Goal: Contribute content: Add original content to the website for others to see

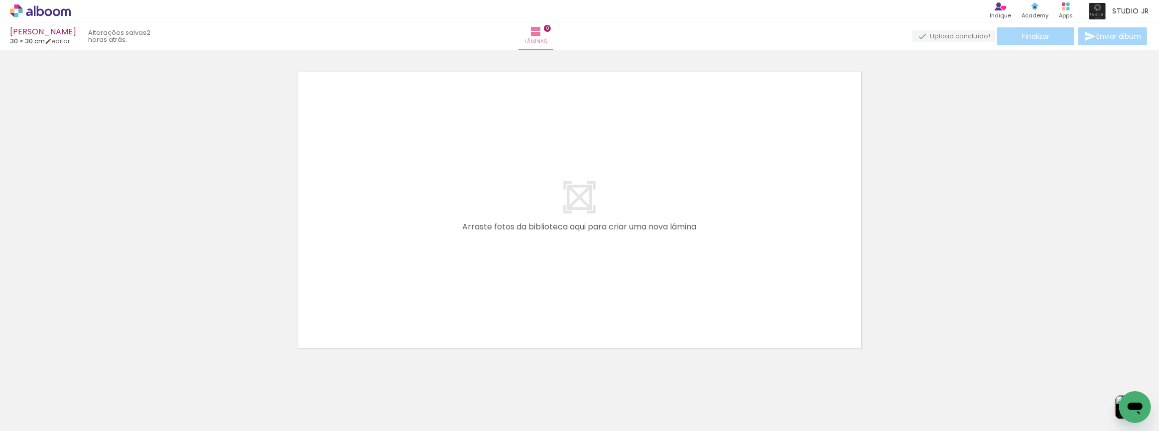
click at [31, 419] on span "Adicionar Fotos" at bounding box center [35, 417] width 30 height 11
click at [0, 0] on input "file" at bounding box center [0, 0] width 0 height 0
click at [50, 413] on span "Adicionar Fotos" at bounding box center [35, 417] width 30 height 11
click at [0, 0] on input "file" at bounding box center [0, 0] width 0 height 0
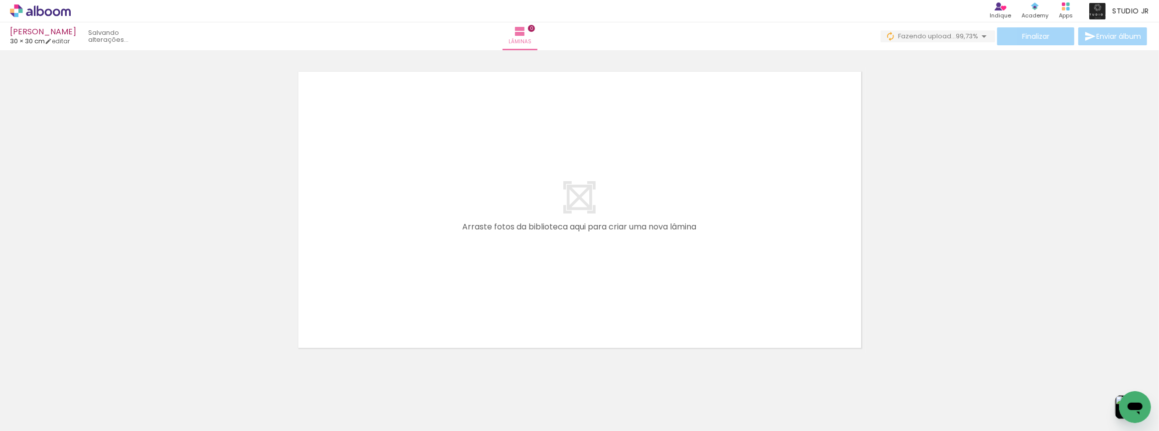
scroll to position [0, 19677]
drag, startPoint x: 1124, startPoint y: 428, endPoint x: 14, endPoint y: 19, distance: 1182.2
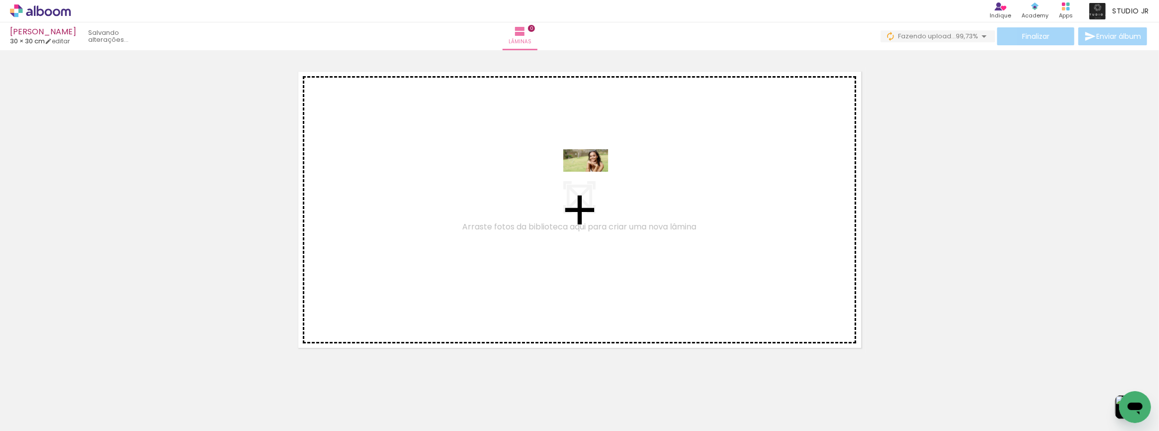
drag, startPoint x: 1110, startPoint y: 395, endPoint x: 605, endPoint y: 200, distance: 540.8
click at [593, 179] on quentale-workspace at bounding box center [579, 215] width 1159 height 431
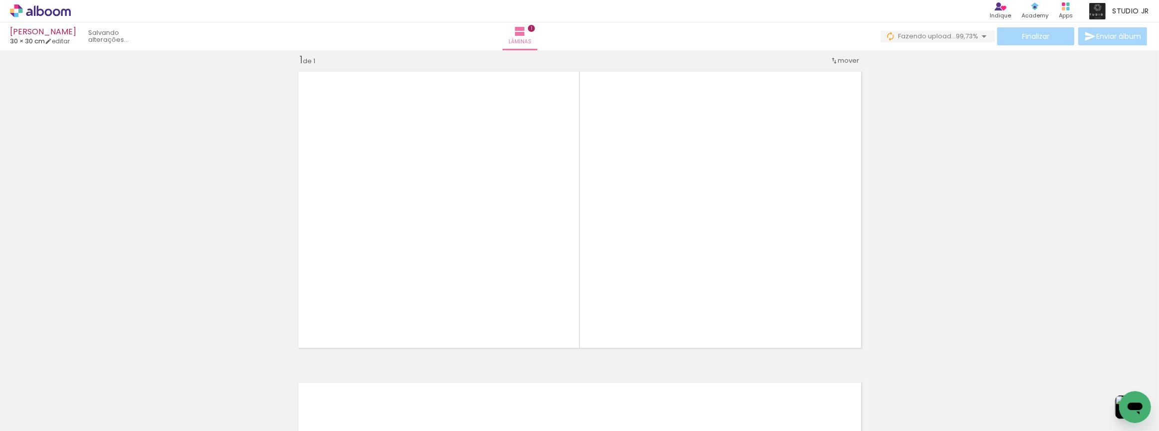
scroll to position [12, 0]
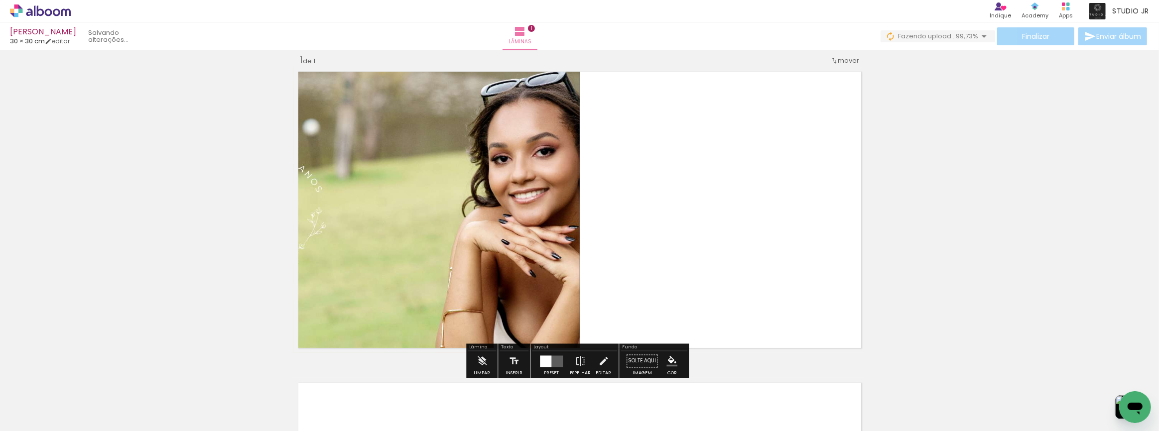
click at [544, 366] on div at bounding box center [545, 361] width 11 height 11
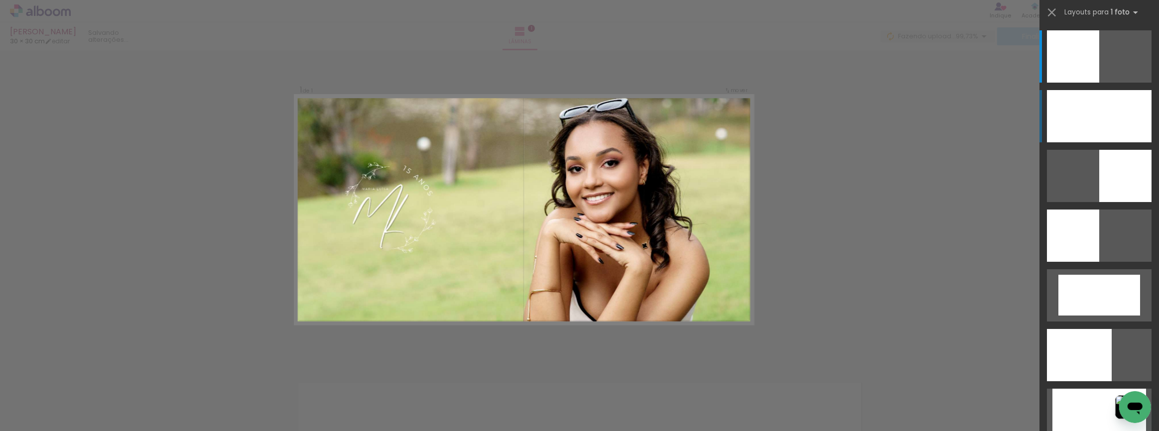
click at [1071, 124] on div at bounding box center [1099, 116] width 105 height 52
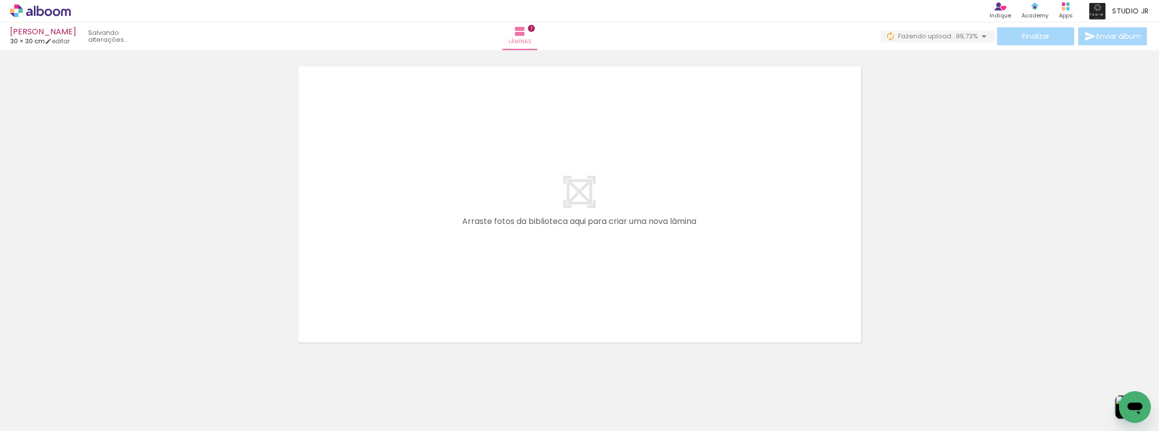
scroll to position [0, 18037]
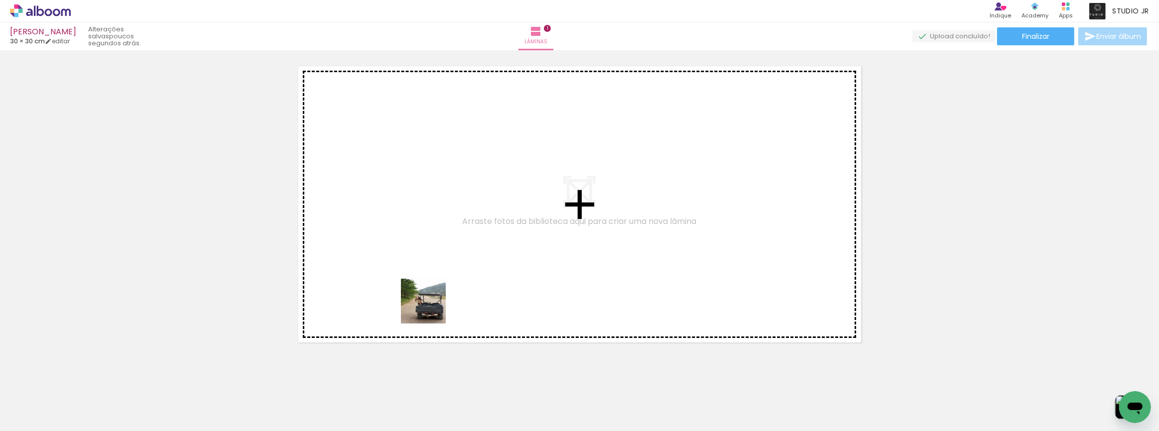
drag, startPoint x: 431, startPoint y: 309, endPoint x: 482, endPoint y: 390, distance: 96.2
click at [431, 307] on quentale-workspace at bounding box center [579, 215] width 1159 height 431
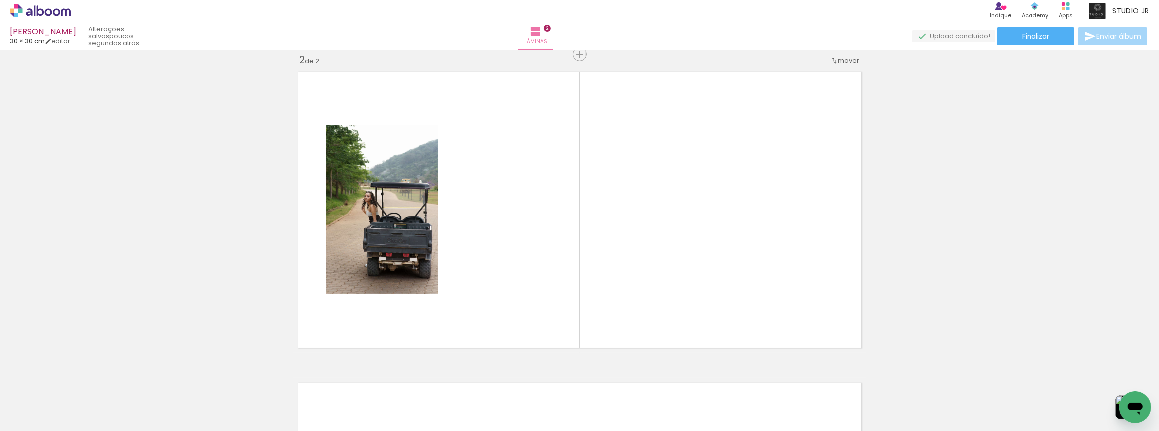
scroll to position [324, 0]
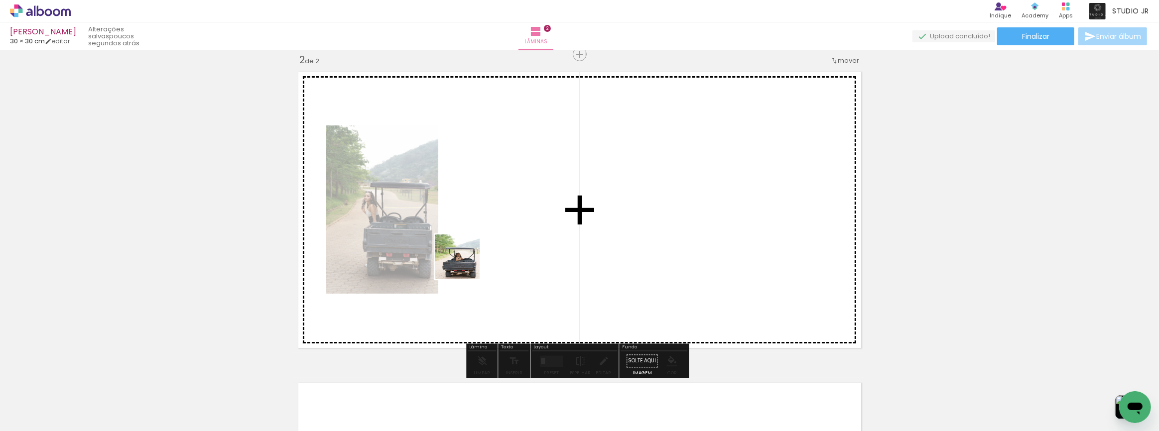
click at [465, 264] on quentale-workspace at bounding box center [579, 215] width 1159 height 431
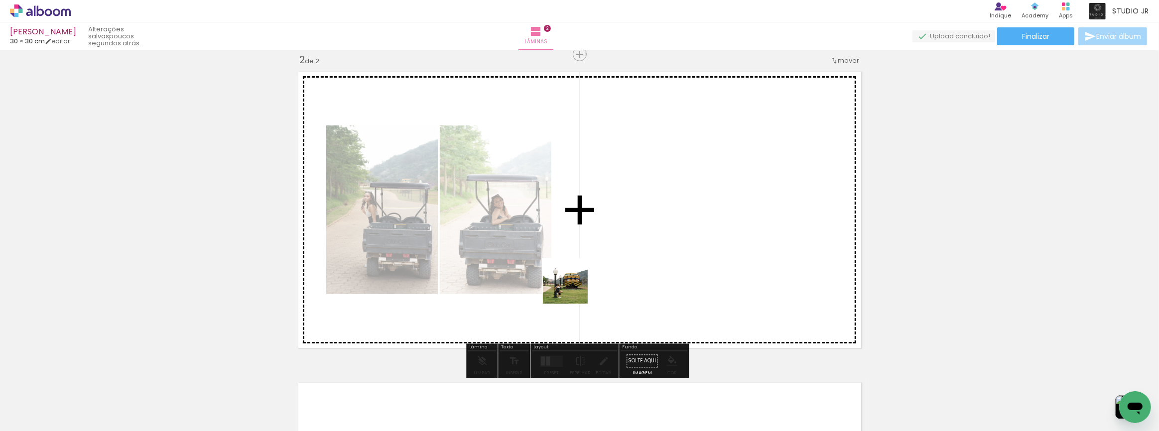
drag, startPoint x: 542, startPoint y: 362, endPoint x: 592, endPoint y: 376, distance: 51.4
click at [574, 285] on quentale-workspace at bounding box center [579, 215] width 1159 height 431
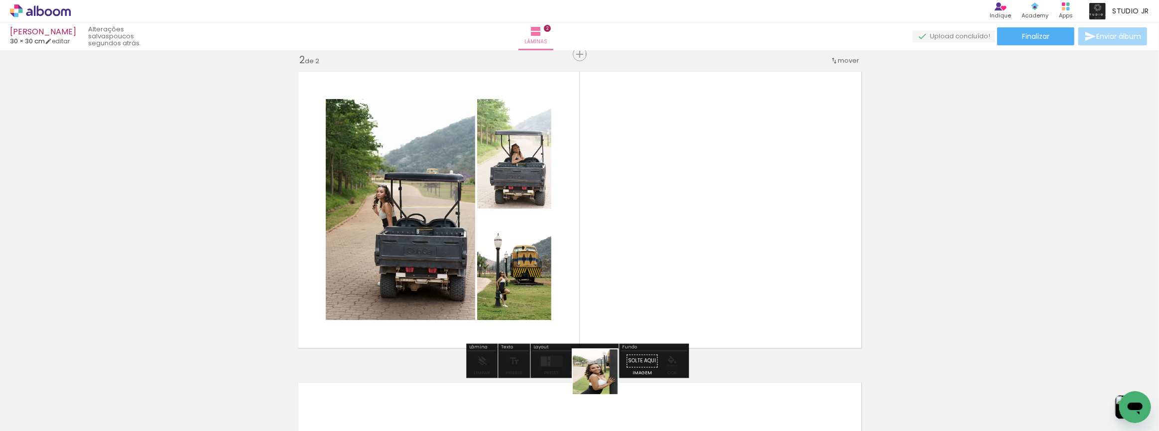
drag, startPoint x: 603, startPoint y: 380, endPoint x: 633, endPoint y: 363, distance: 34.3
click at [613, 267] on quentale-workspace at bounding box center [579, 215] width 1159 height 431
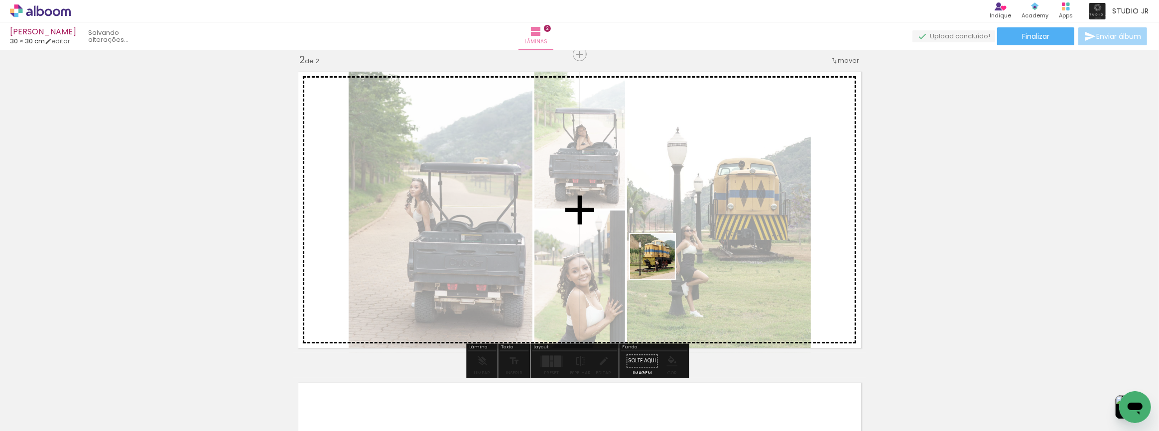
drag, startPoint x: 642, startPoint y: 400, endPoint x: 688, endPoint y: 382, distance: 49.9
click at [660, 240] on quentale-workspace at bounding box center [579, 215] width 1159 height 431
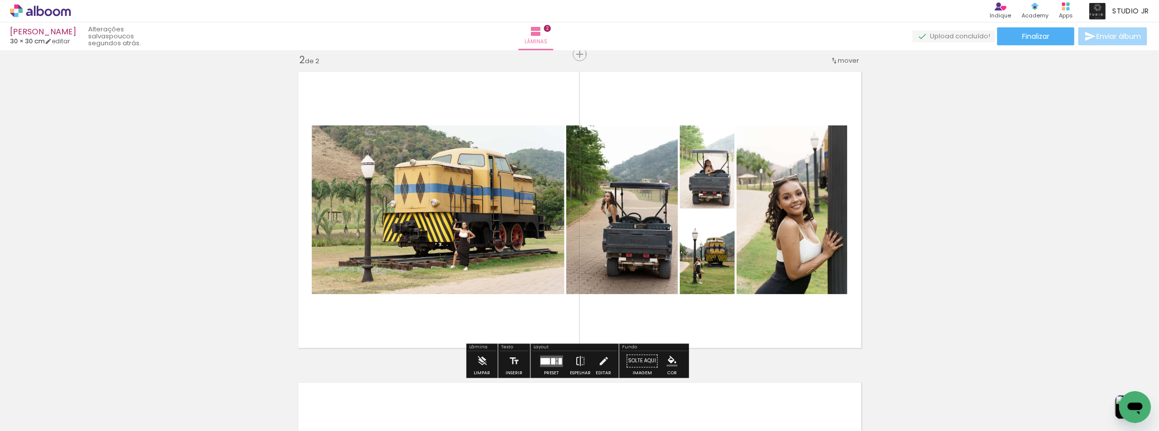
drag, startPoint x: 702, startPoint y: 393, endPoint x: 751, endPoint y: 394, distance: 48.8
click at [707, 254] on quentale-workspace at bounding box center [579, 215] width 1159 height 431
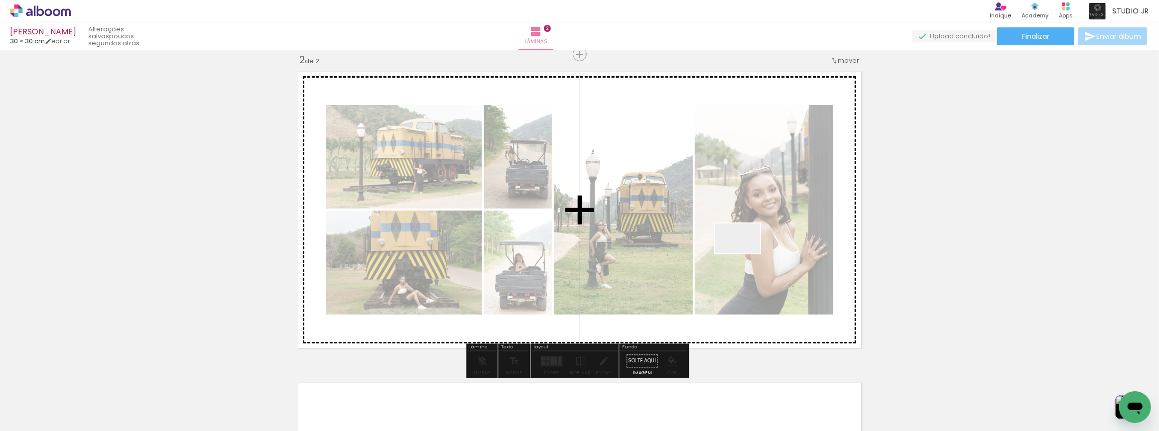
drag, startPoint x: 745, startPoint y: 254, endPoint x: 753, endPoint y: 266, distance: 14.5
click at [745, 253] on quentale-workspace at bounding box center [579, 215] width 1159 height 431
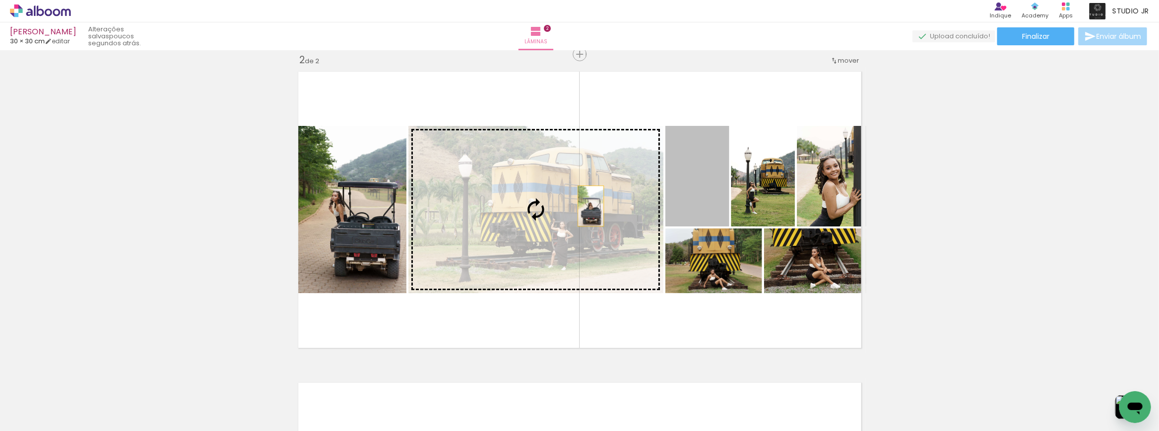
drag, startPoint x: 693, startPoint y: 191, endPoint x: 587, endPoint y: 206, distance: 106.7
click at [0, 0] on slot at bounding box center [0, 0] width 0 height 0
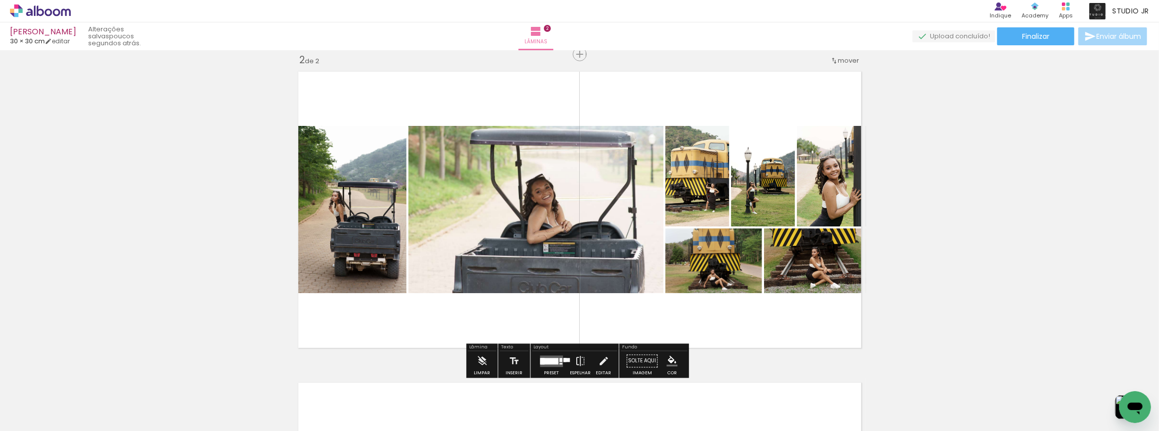
drag, startPoint x: 946, startPoint y: 299, endPoint x: 958, endPoint y: 309, distance: 15.6
click at [946, 298] on div "Inserir lâmina 1 de 2 Inserir lâmina 2 de 2" at bounding box center [579, 197] width 1159 height 934
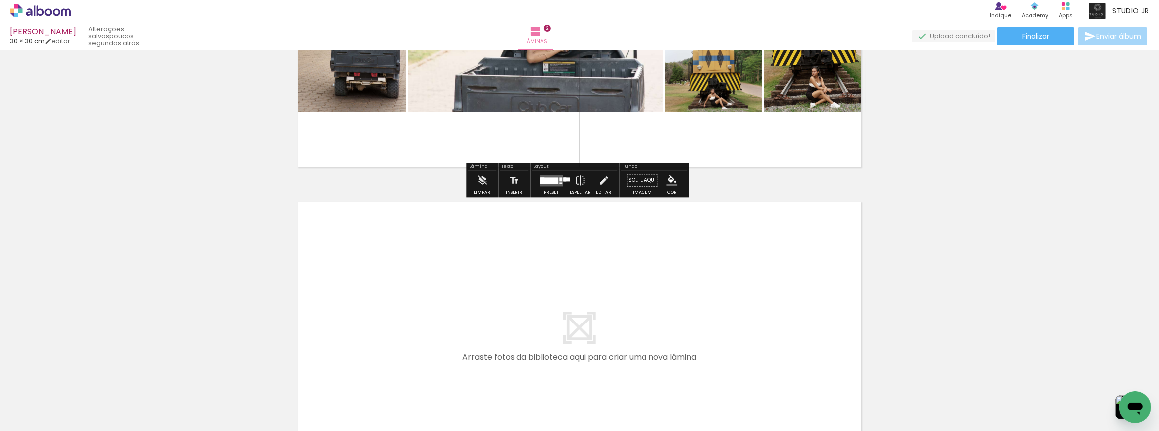
drag, startPoint x: 553, startPoint y: 184, endPoint x: 609, endPoint y: 304, distance: 132.1
click at [553, 184] on quentale-layouter at bounding box center [551, 180] width 23 height 11
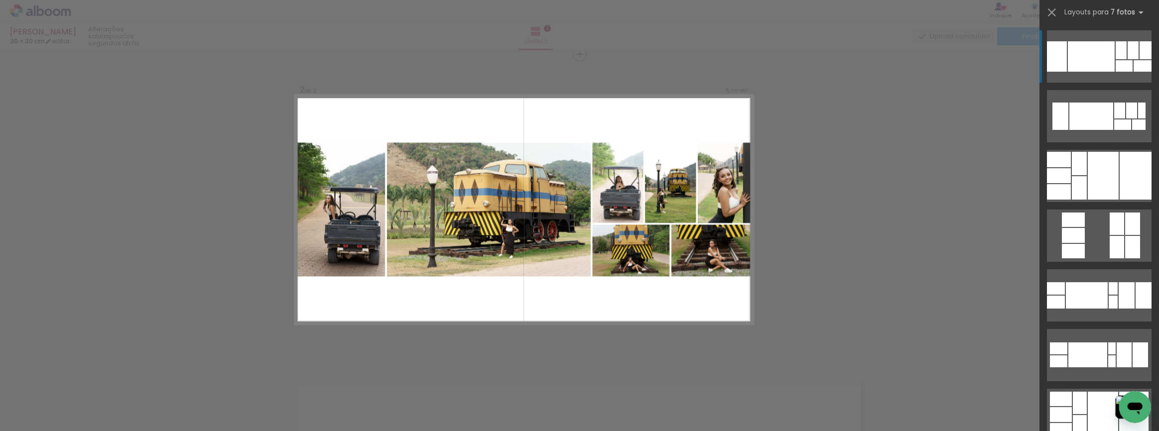
scroll to position [324, 0]
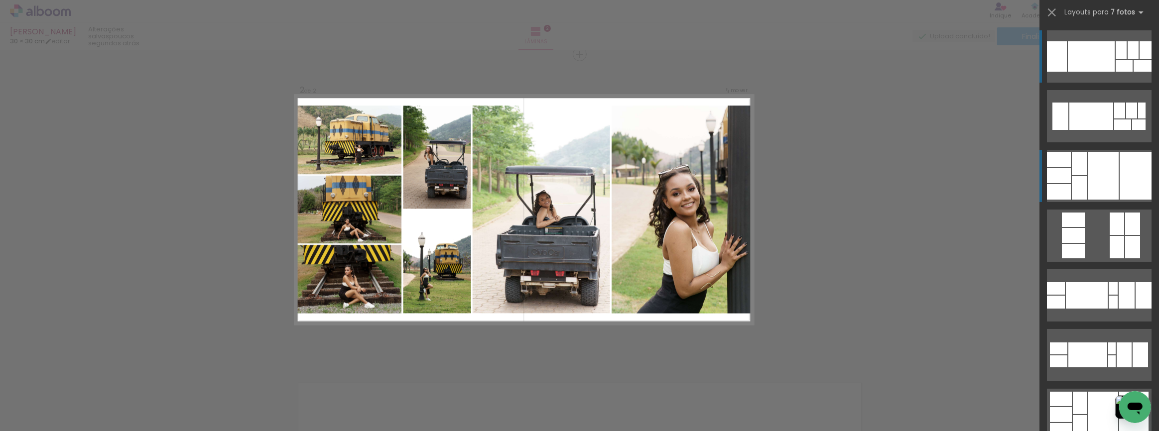
click at [1094, 172] on div at bounding box center [1103, 176] width 31 height 48
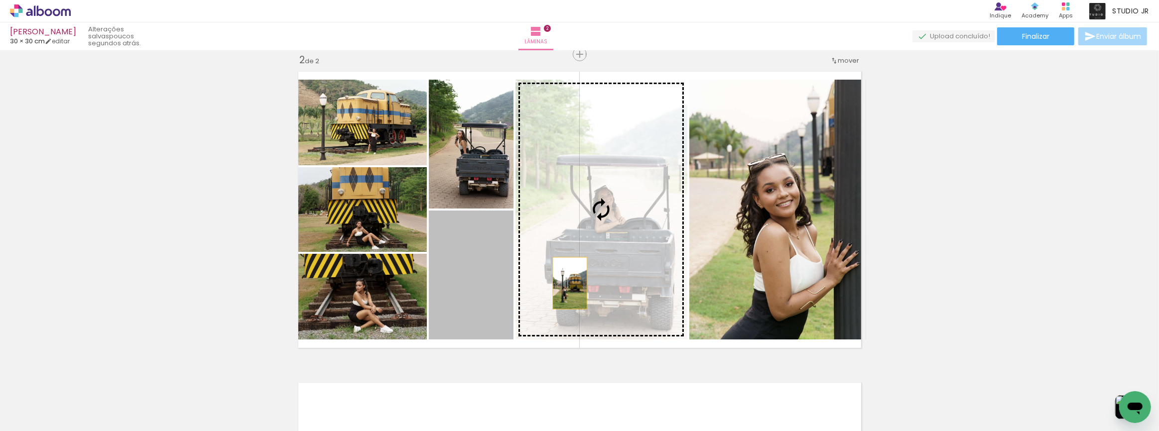
drag, startPoint x: 450, startPoint y: 305, endPoint x: 566, endPoint y: 283, distance: 118.1
click at [0, 0] on slot at bounding box center [0, 0] width 0 height 0
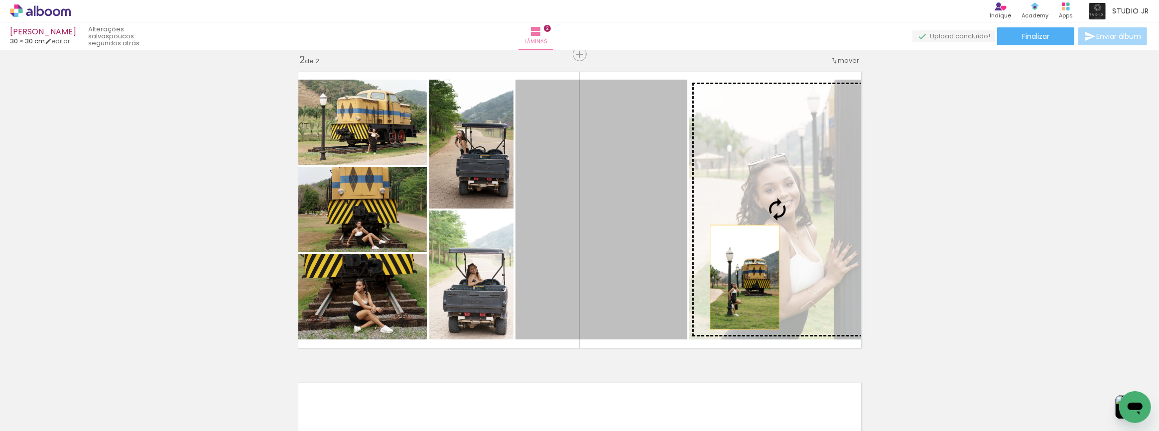
drag, startPoint x: 615, startPoint y: 280, endPoint x: 741, endPoint y: 277, distance: 126.5
click at [0, 0] on slot at bounding box center [0, 0] width 0 height 0
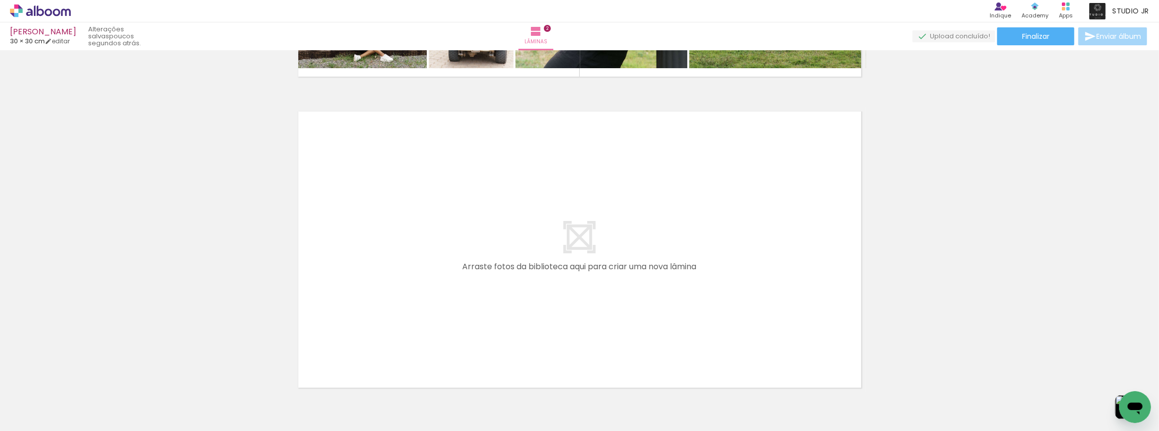
scroll to position [0, 18351]
drag, startPoint x: 494, startPoint y: 395, endPoint x: 413, endPoint y: 272, distance: 147.1
click at [413, 272] on quentale-workspace at bounding box center [579, 215] width 1159 height 431
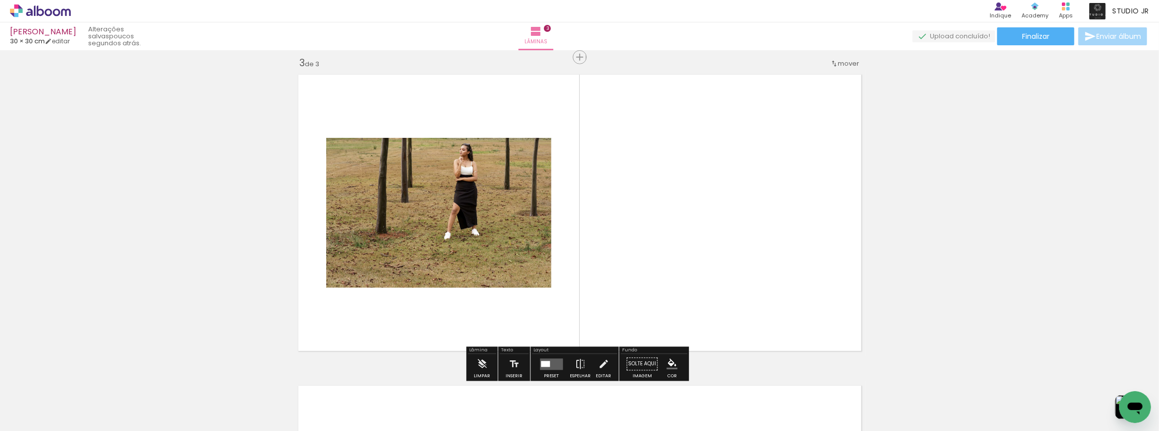
scroll to position [635, 0]
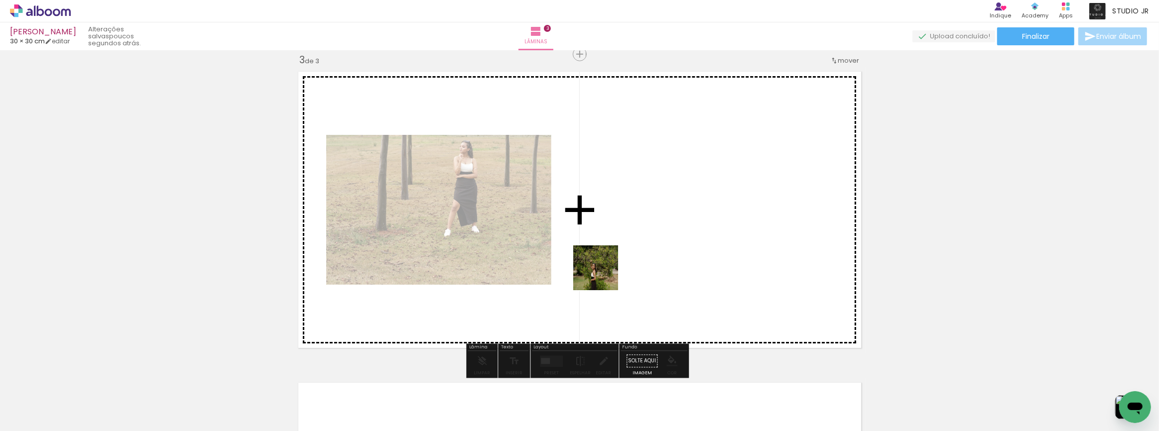
drag, startPoint x: 568, startPoint y: 405, endPoint x: 627, endPoint y: 418, distance: 60.7
click at [604, 275] on quentale-workspace at bounding box center [579, 215] width 1159 height 431
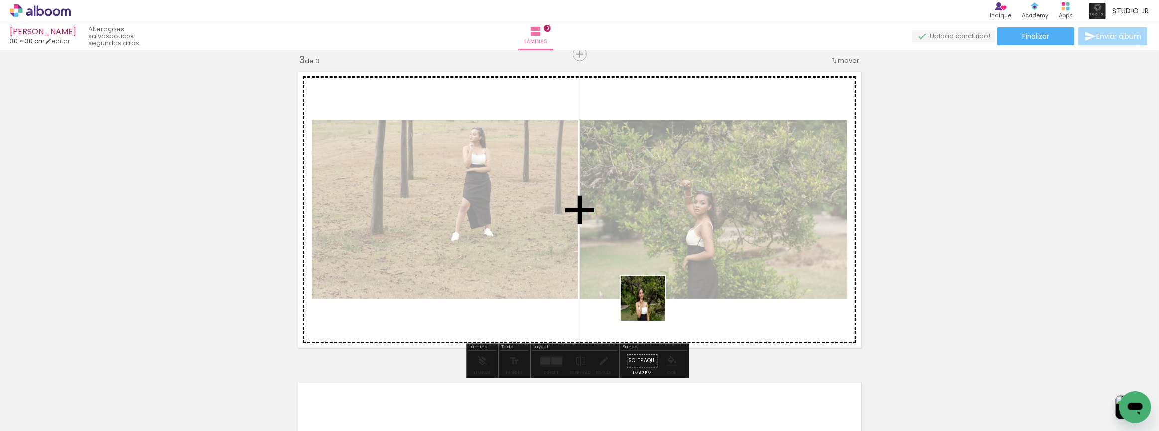
drag, startPoint x: 649, startPoint y: 314, endPoint x: 664, endPoint y: 397, distance: 84.5
click at [650, 303] on quentale-workspace at bounding box center [579, 215] width 1159 height 431
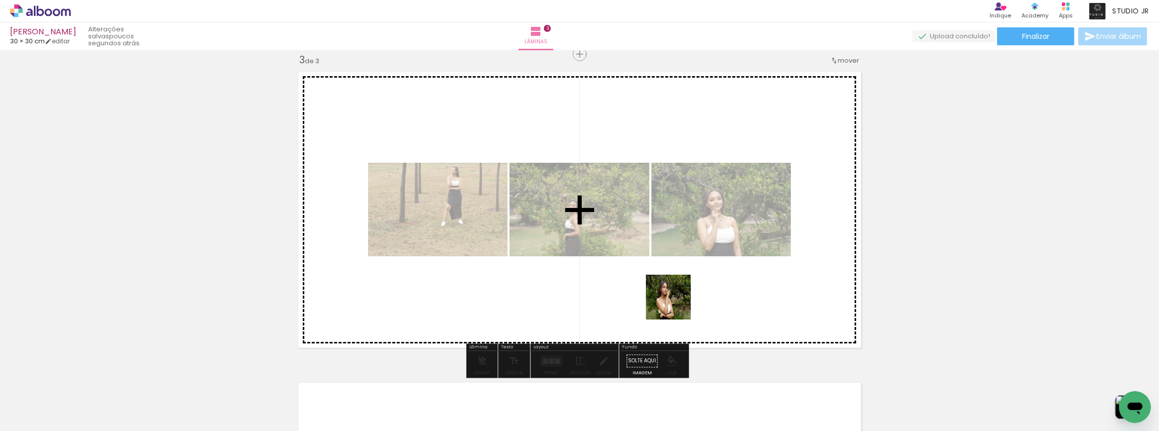
drag, startPoint x: 676, startPoint y: 305, endPoint x: 711, endPoint y: 407, distance: 107.9
click at [677, 278] on quentale-workspace at bounding box center [579, 215] width 1159 height 431
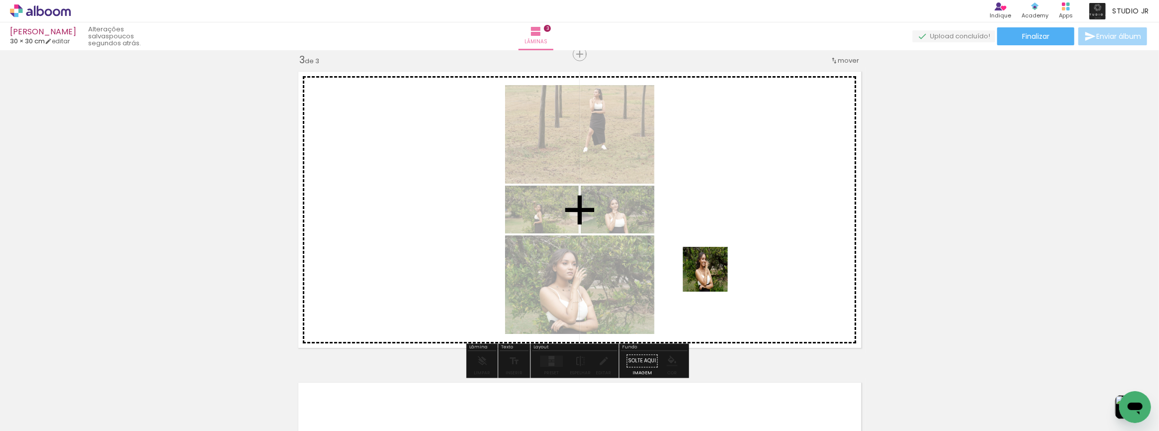
drag, startPoint x: 712, startPoint y: 310, endPoint x: 713, endPoint y: 277, distance: 32.9
click at [713, 277] on quentale-workspace at bounding box center [579, 215] width 1159 height 431
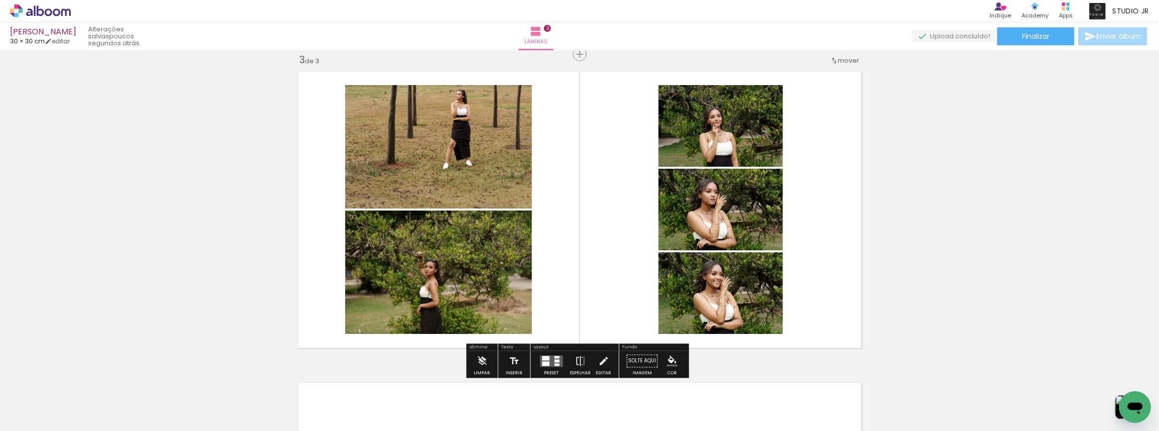
click at [554, 356] on div at bounding box center [556, 357] width 5 height 2
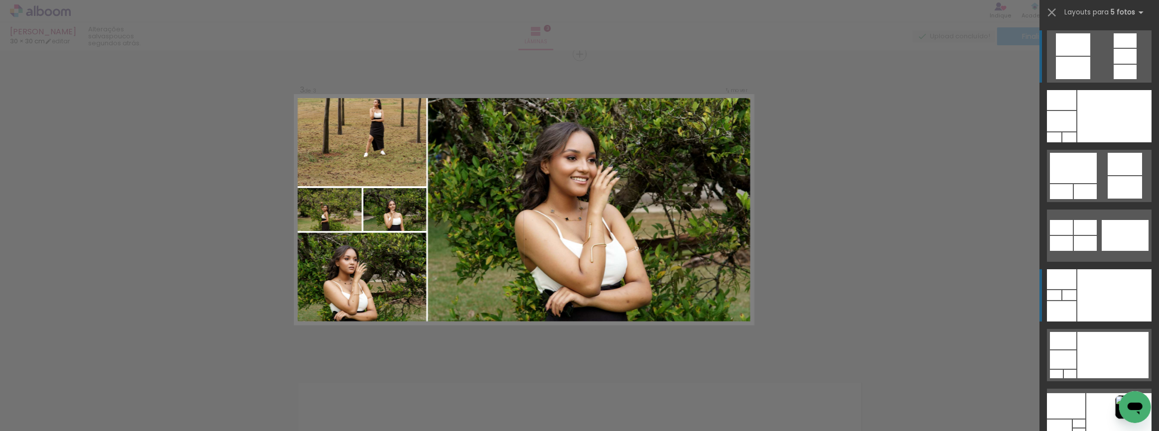
click at [1084, 284] on div at bounding box center [1114, 295] width 74 height 52
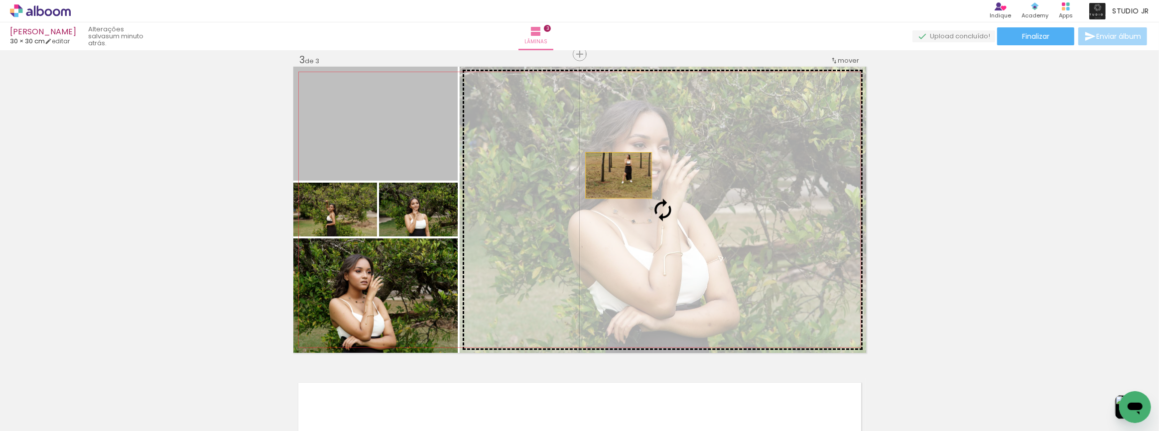
drag, startPoint x: 384, startPoint y: 136, endPoint x: 620, endPoint y: 175, distance: 239.3
click at [0, 0] on slot at bounding box center [0, 0] width 0 height 0
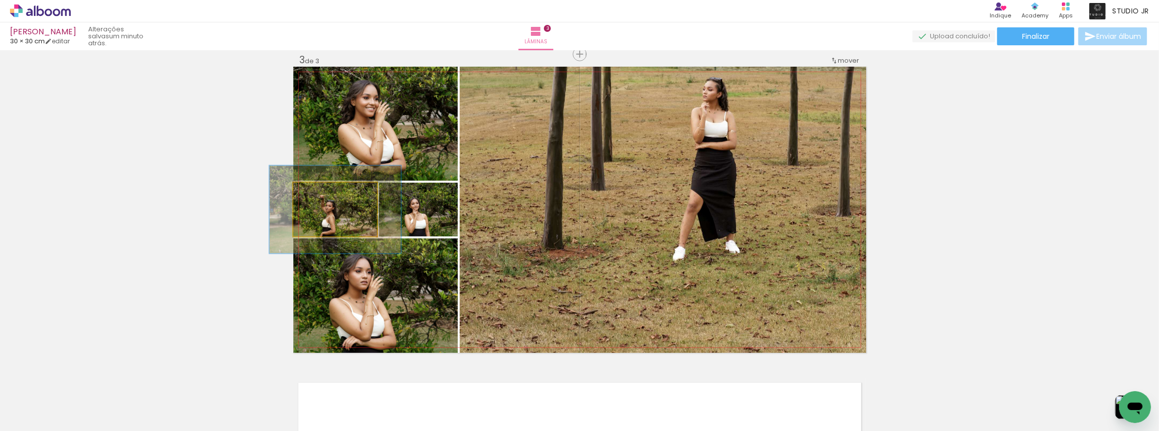
drag, startPoint x: 319, startPoint y: 195, endPoint x: 340, endPoint y: 195, distance: 20.4
type paper-slider "157"
click at [340, 195] on div at bounding box center [337, 193] width 16 height 16
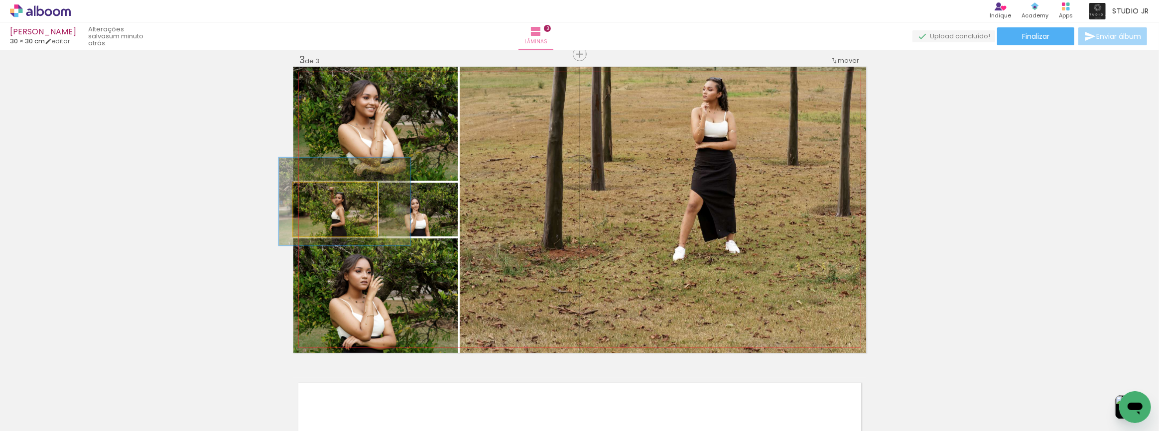
drag, startPoint x: 357, startPoint y: 216, endPoint x: 366, endPoint y: 208, distance: 12.4
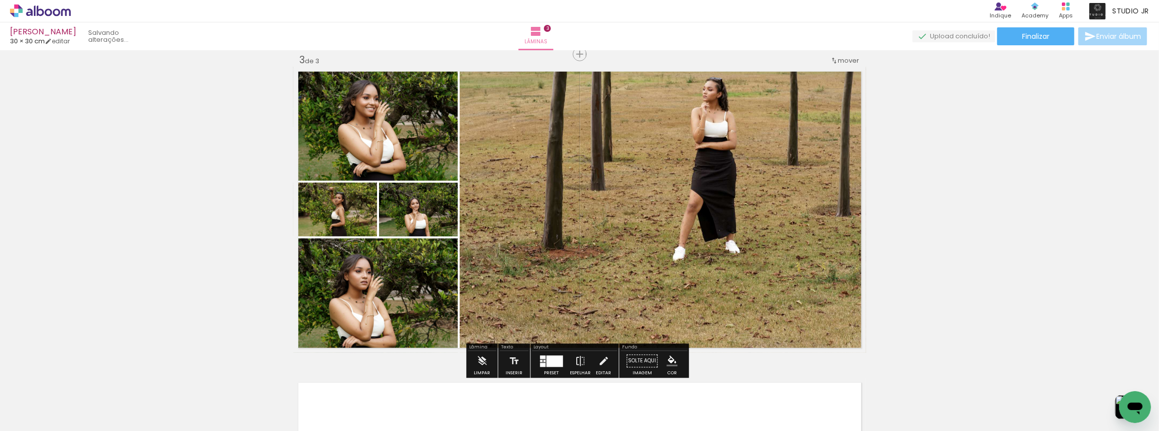
click at [952, 209] on div "Inserir lâmina 1 de 3 Inserir lâmina 2 de 3 Inserir lâmina 3 de 3" at bounding box center [579, 42] width 1159 height 1246
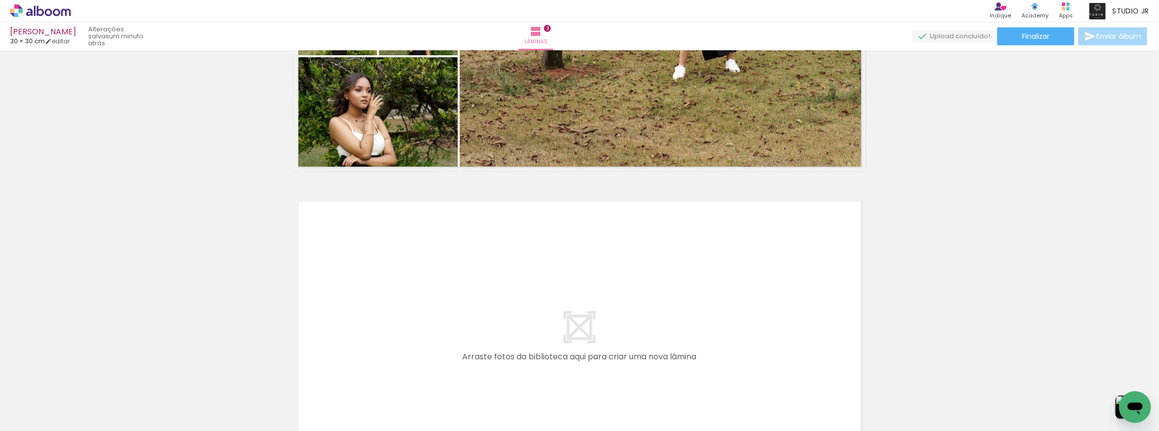
scroll to position [952, 0]
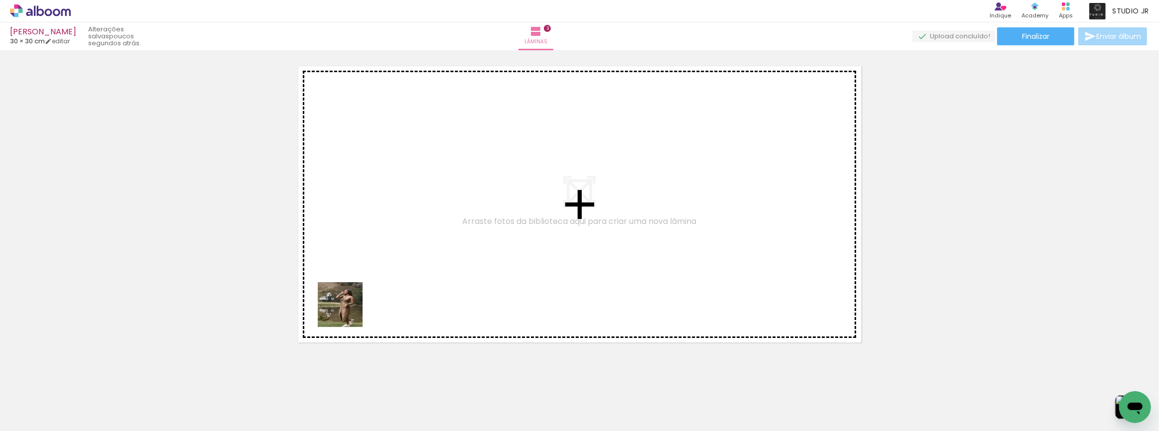
drag, startPoint x: 326, startPoint y: 403, endPoint x: 349, endPoint y: 301, distance: 105.1
click at [349, 301] on quentale-workspace at bounding box center [579, 215] width 1159 height 431
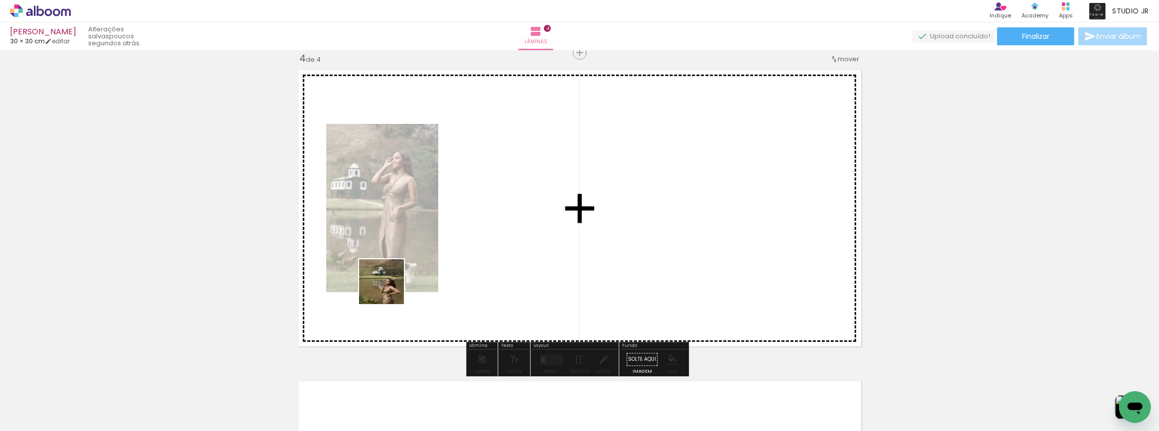
drag, startPoint x: 389, startPoint y: 289, endPoint x: 416, endPoint y: 394, distance: 108.0
click at [389, 276] on quentale-workspace at bounding box center [579, 215] width 1159 height 431
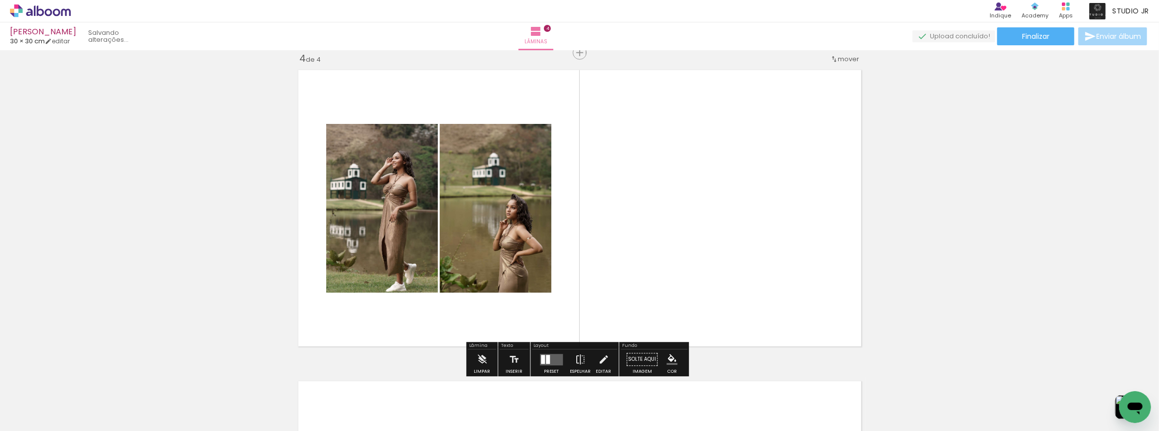
scroll to position [946, 0]
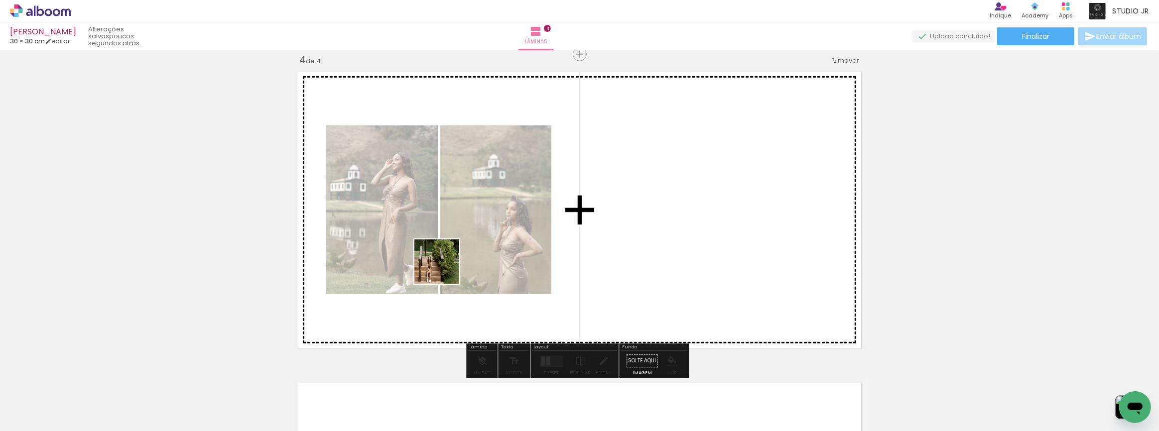
click at [444, 269] on quentale-workspace at bounding box center [579, 215] width 1159 height 431
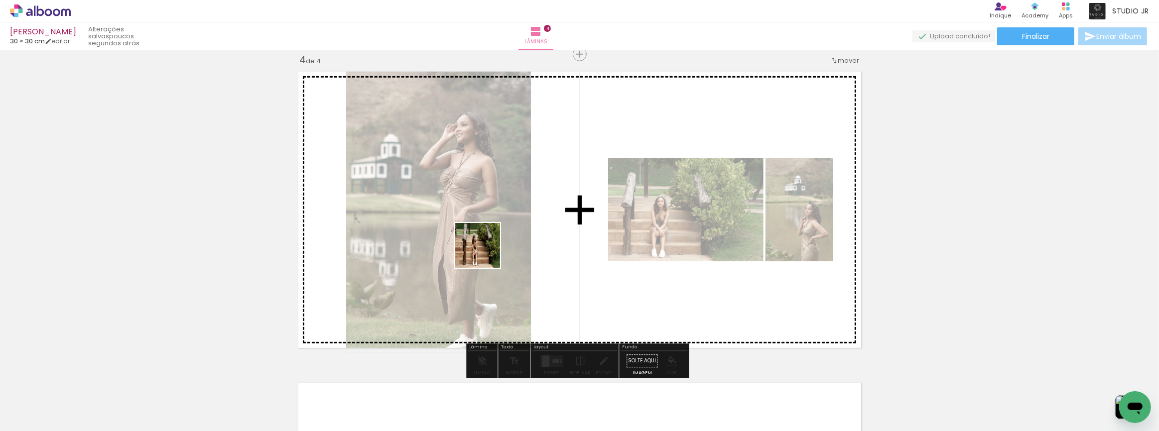
click at [485, 253] on quentale-workspace at bounding box center [579, 215] width 1159 height 431
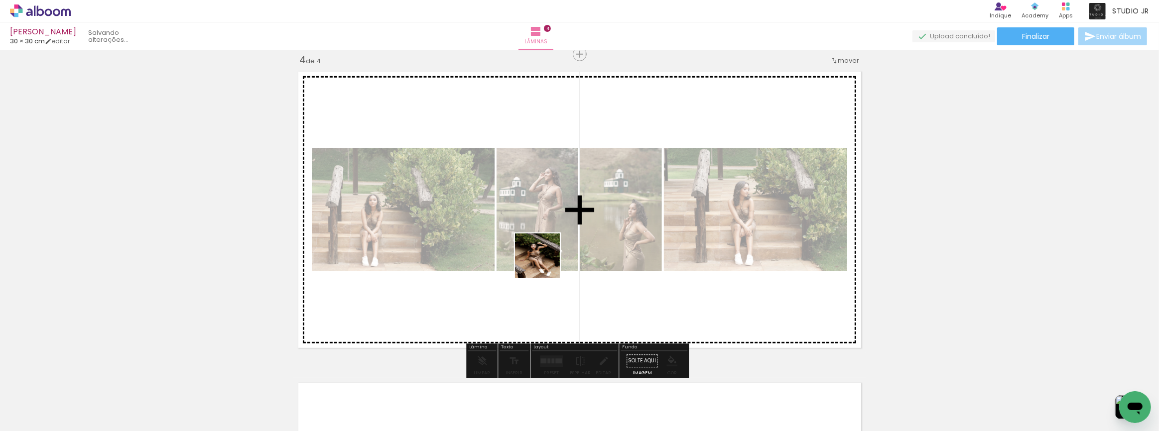
drag, startPoint x: 545, startPoint y: 277, endPoint x: 545, endPoint y: 263, distance: 14.4
click at [545, 263] on quentale-workspace at bounding box center [579, 215] width 1159 height 431
